Goal: Information Seeking & Learning: Compare options

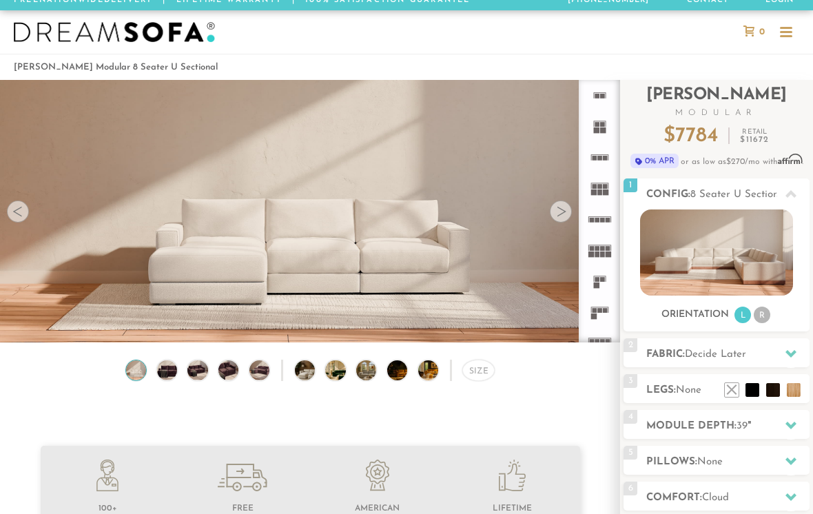
scroll to position [12, 0]
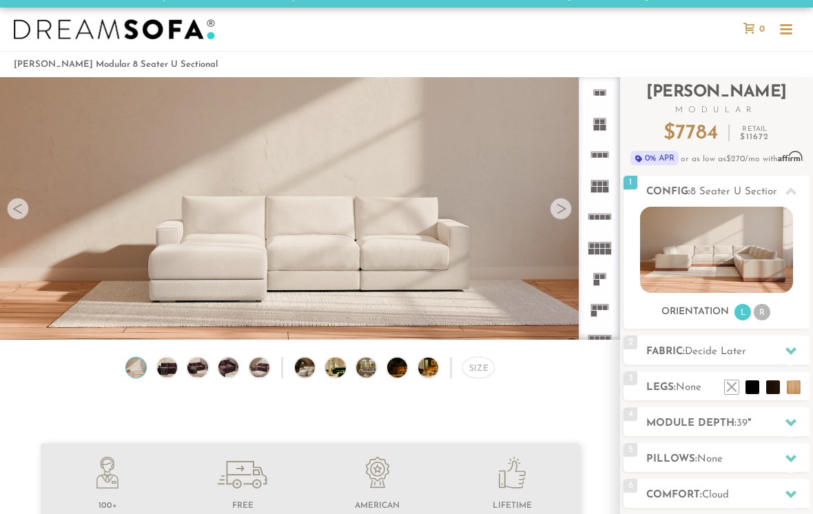
click at [742, 243] on img at bounding box center [716, 250] width 152 height 86
click at [766, 313] on li "R" at bounding box center [762, 312] width 17 height 17
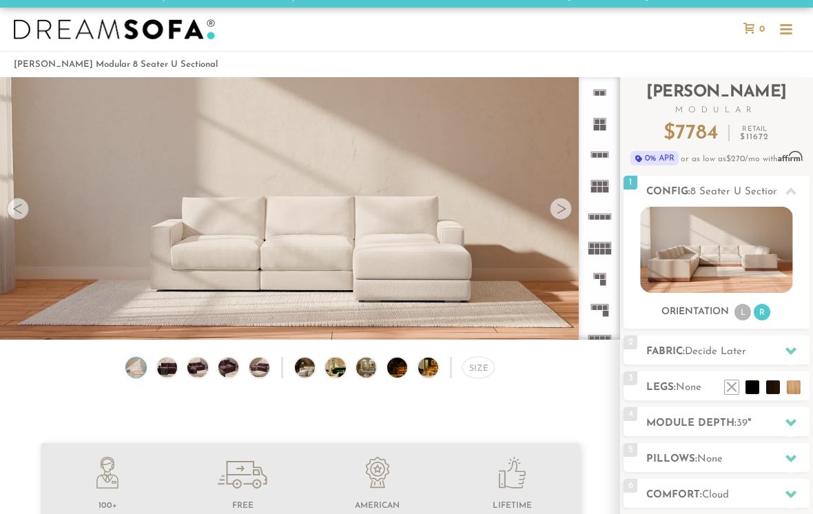
click at [731, 306] on div "Orientation L R" at bounding box center [717, 312] width 186 height 19
click at [744, 311] on li "L" at bounding box center [743, 312] width 17 height 17
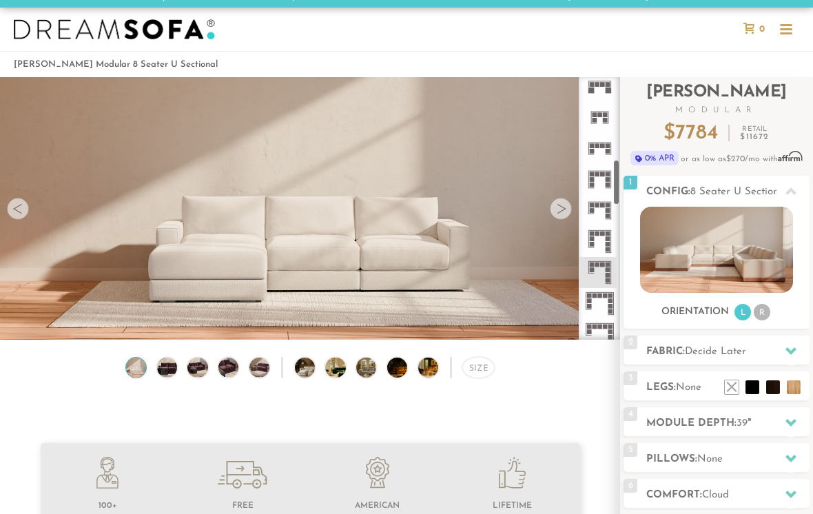
scroll to position [478, 0]
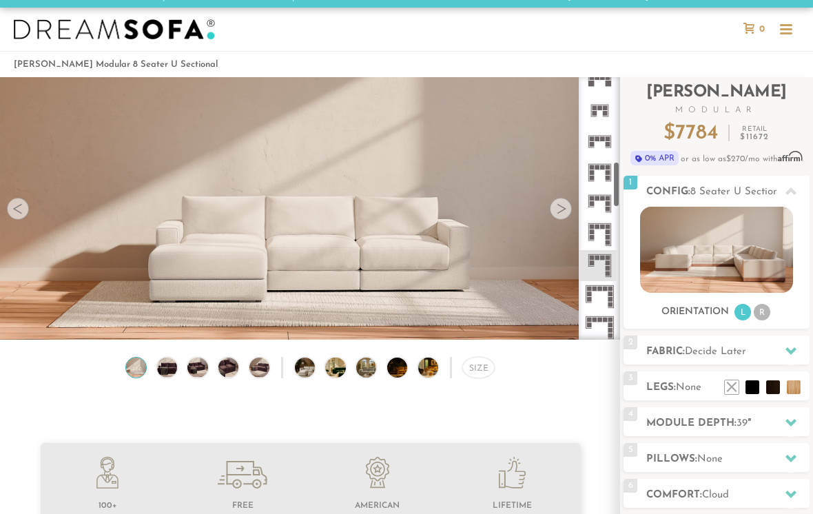
click at [604, 196] on icon at bounding box center [599, 203] width 31 height 31
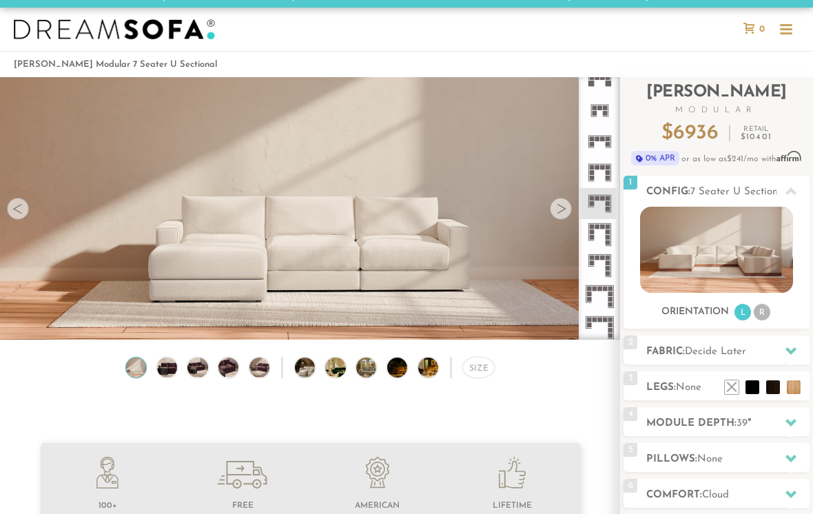
click at [601, 233] on icon at bounding box center [599, 234] width 31 height 31
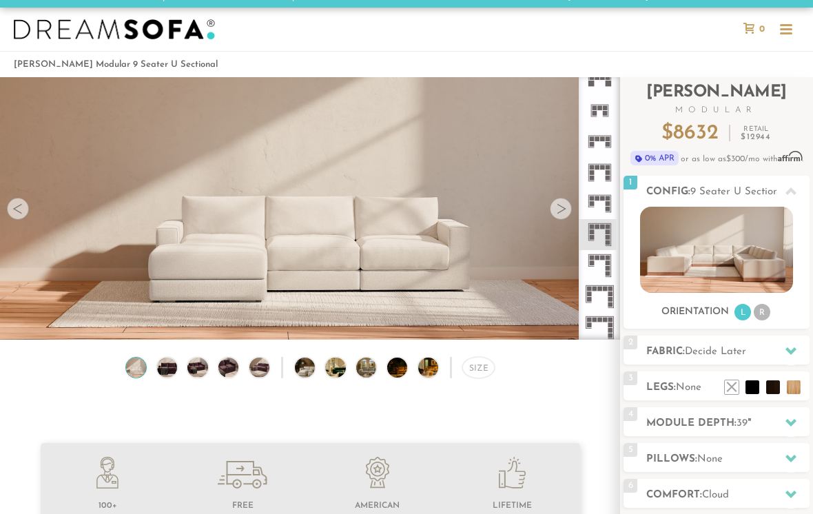
click at [560, 215] on div at bounding box center [561, 209] width 22 height 22
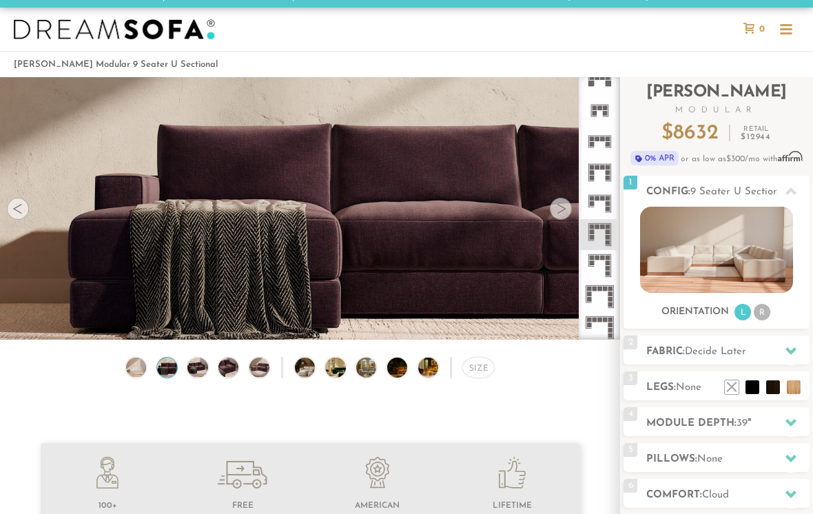
click at [565, 211] on div at bounding box center [561, 209] width 22 height 22
click at [564, 211] on div at bounding box center [561, 209] width 22 height 22
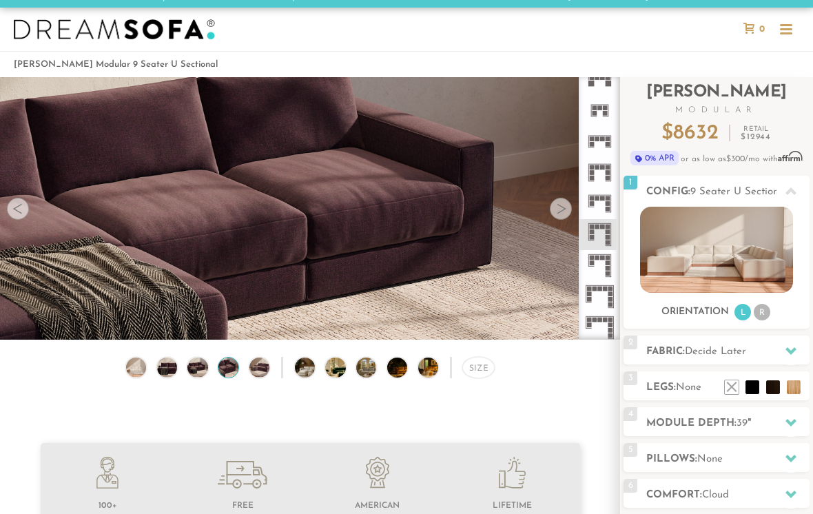
click at [567, 216] on div at bounding box center [561, 209] width 22 height 22
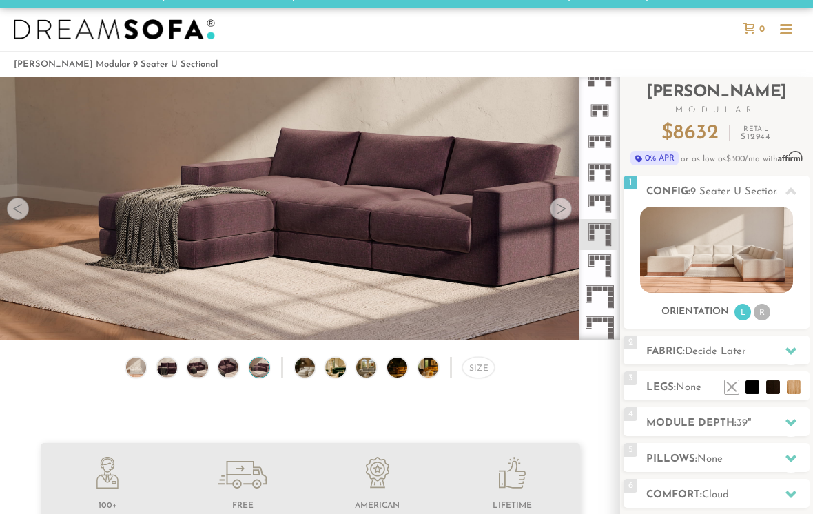
scroll to position [11, 0]
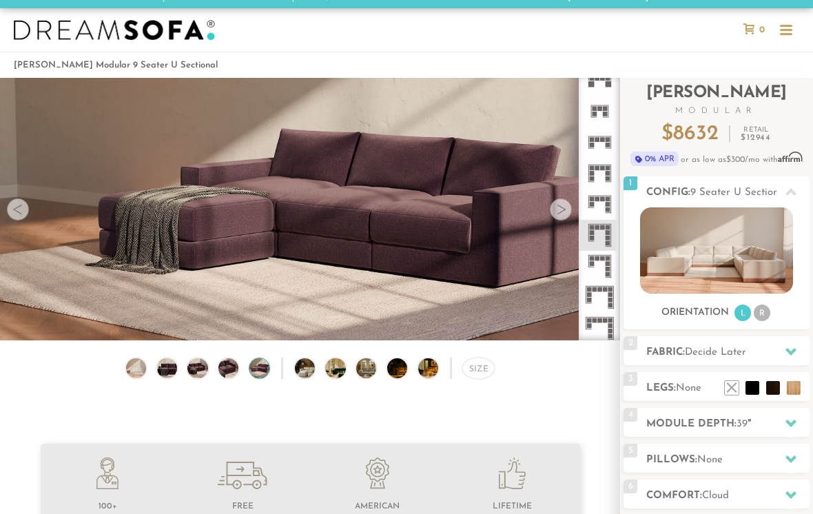
click at [728, 234] on img at bounding box center [716, 250] width 152 height 86
click at [764, 313] on li "R" at bounding box center [762, 313] width 17 height 17
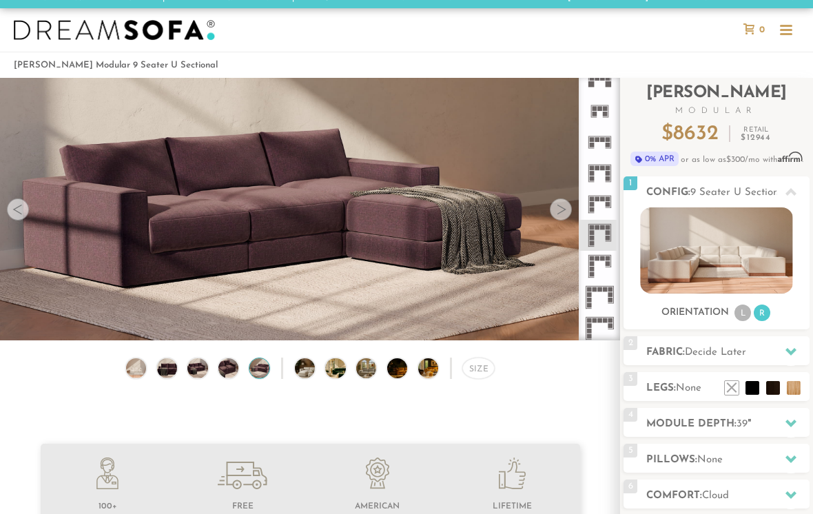
click at [745, 309] on li "L" at bounding box center [743, 313] width 17 height 17
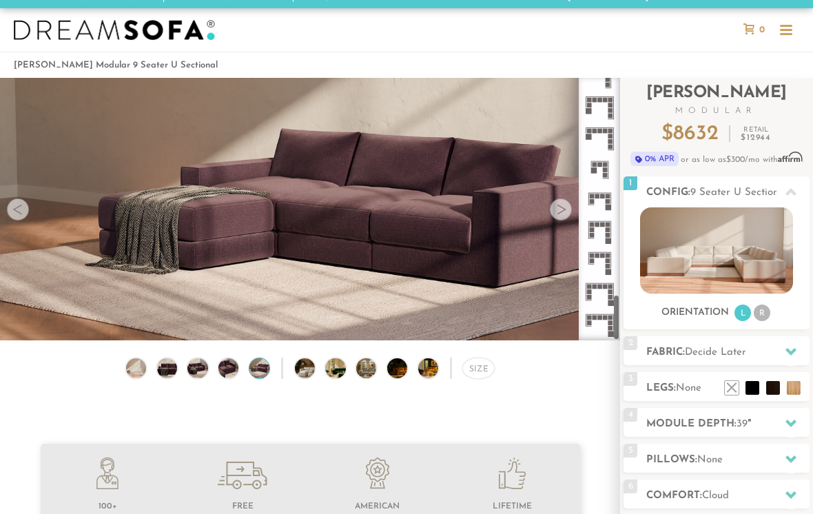
click at [564, 208] on div at bounding box center [561, 209] width 22 height 22
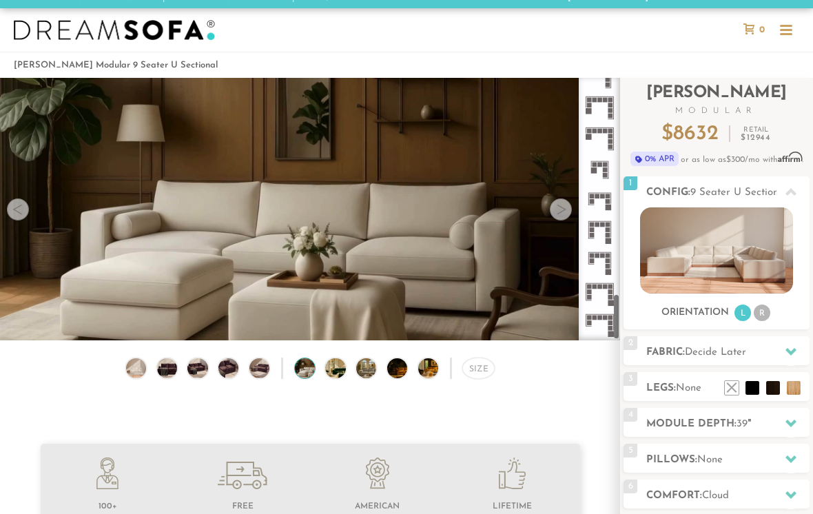
scroll to position [1226, 0]
click at [568, 207] on div at bounding box center [561, 209] width 22 height 22
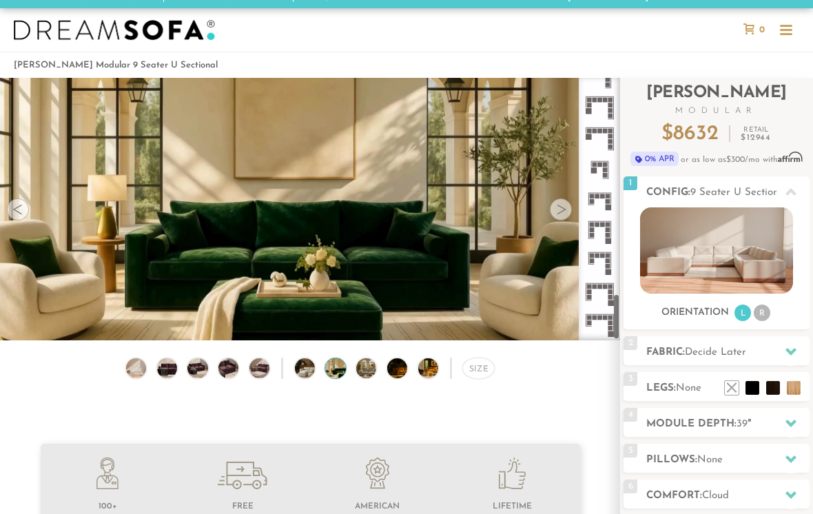
click at [568, 207] on div at bounding box center [561, 209] width 22 height 22
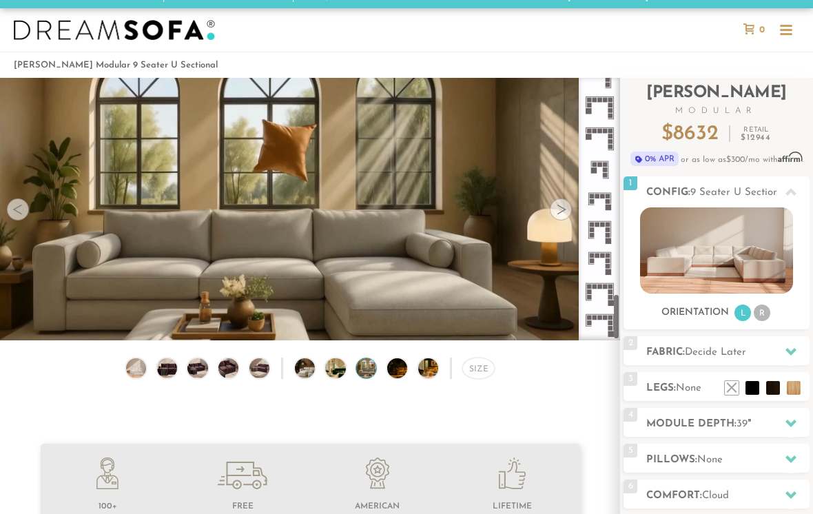
click at [564, 211] on div at bounding box center [561, 209] width 22 height 22
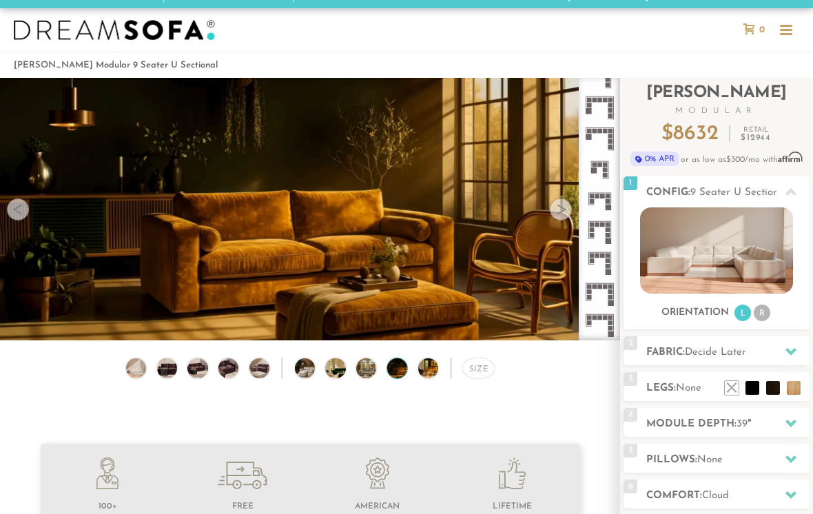
click at [565, 216] on div at bounding box center [561, 209] width 22 height 22
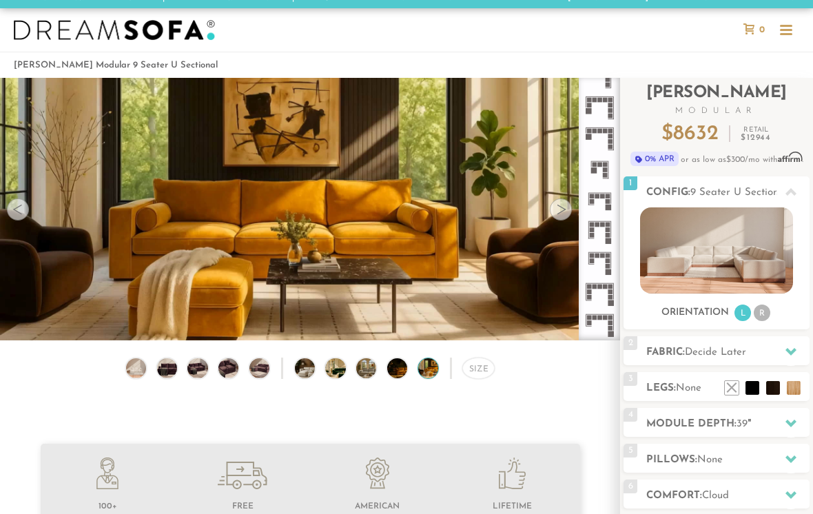
click at [568, 217] on div at bounding box center [561, 209] width 22 height 22
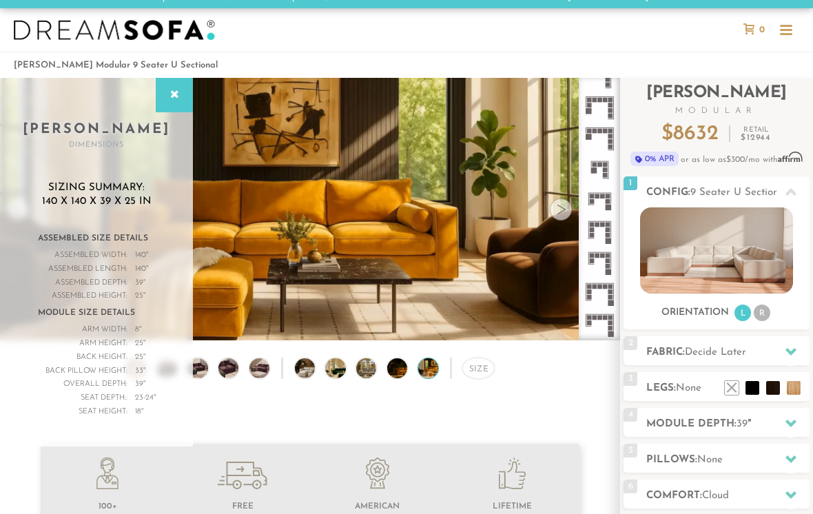
click at [567, 218] on div at bounding box center [561, 209] width 22 height 22
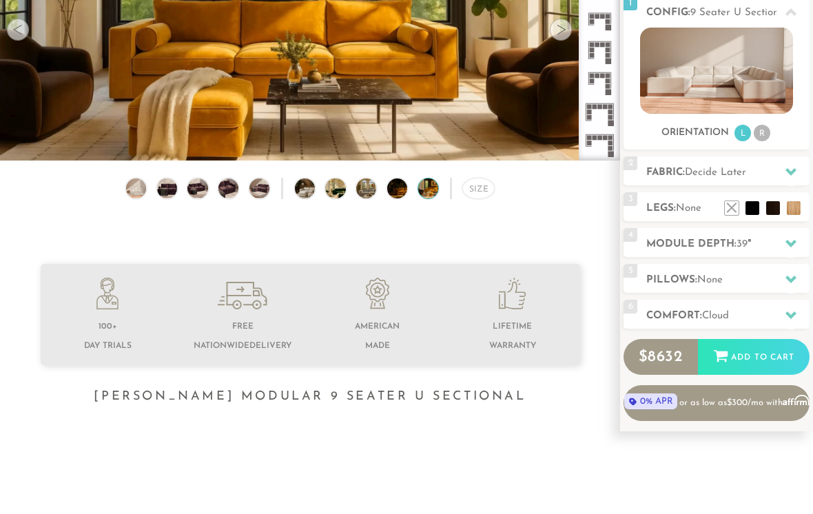
scroll to position [0, 0]
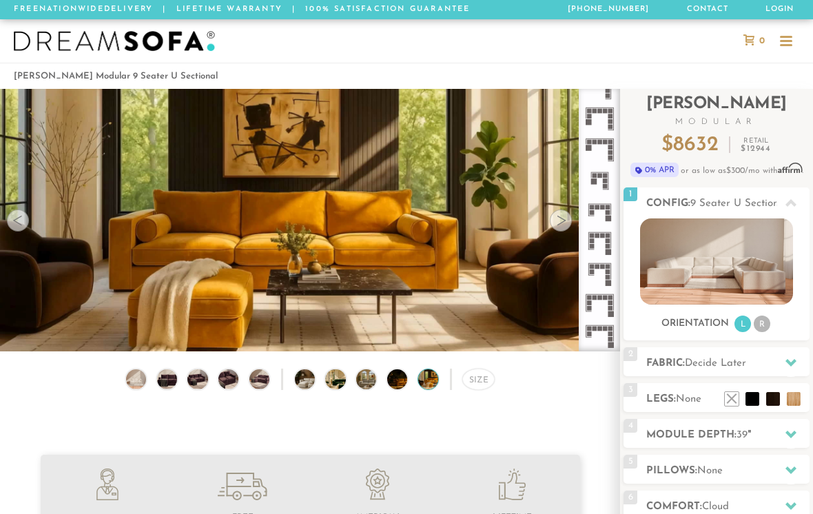
click at [752, 252] on img at bounding box center [716, 261] width 152 height 86
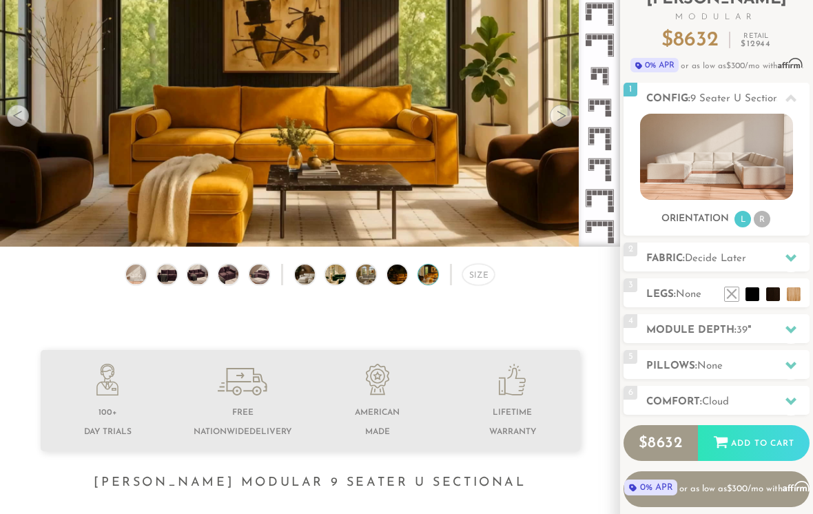
scroll to position [101, 0]
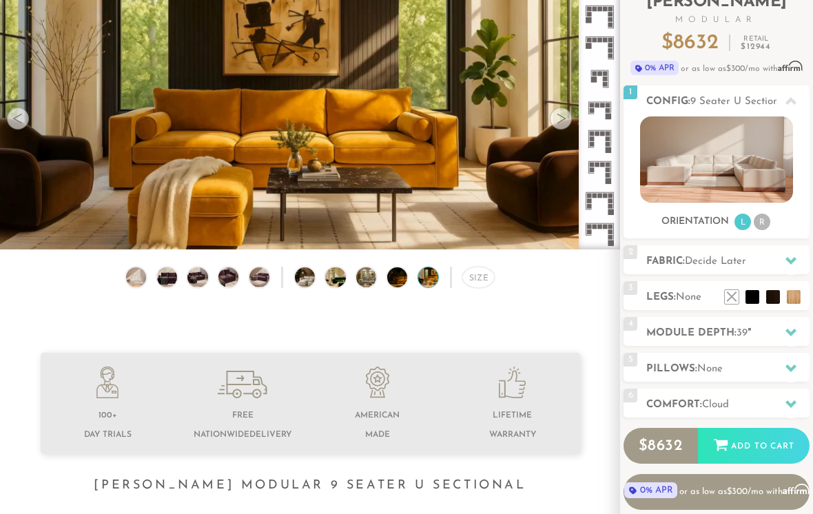
click at [766, 176] on img at bounding box center [716, 160] width 152 height 86
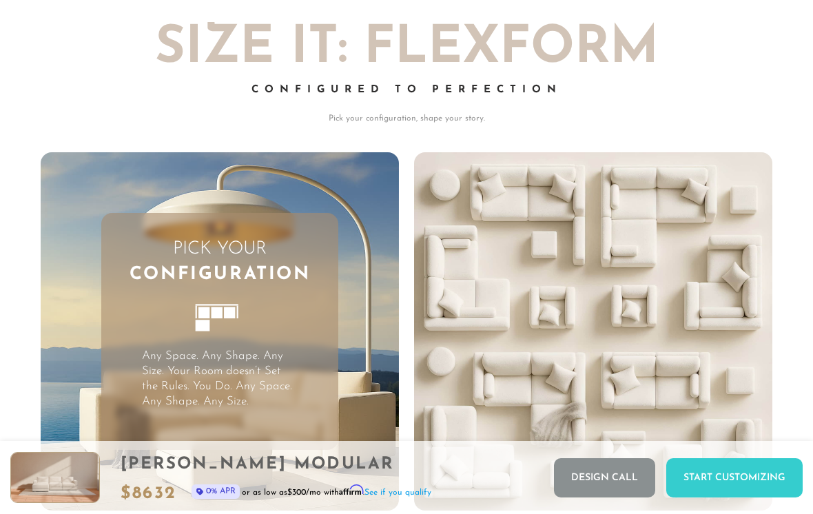
scroll to position [2834, 0]
